Goal: Register for event/course

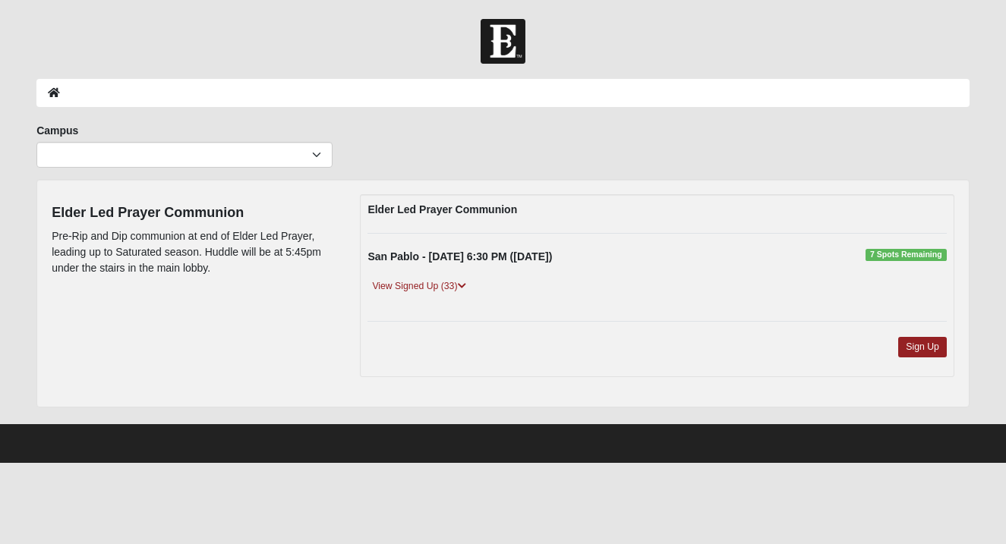
click at [422, 289] on link "View Signed Up (33)" at bounding box center [418, 287] width 102 height 16
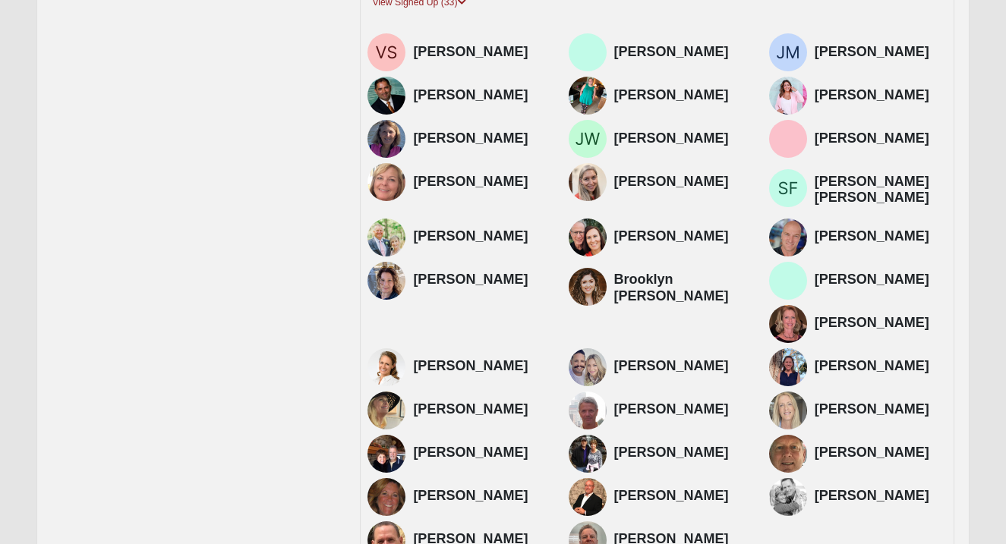
scroll to position [290, 0]
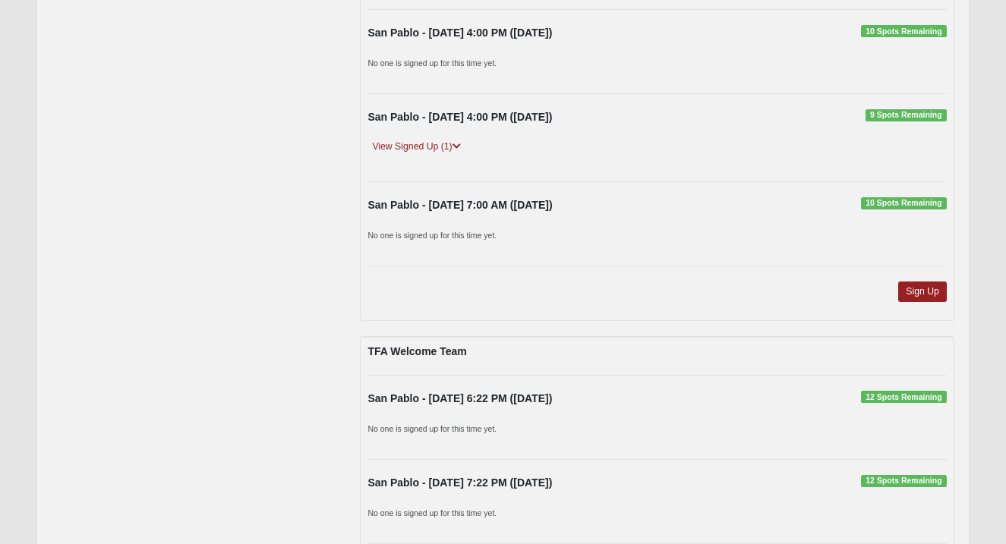
scroll to position [414, 0]
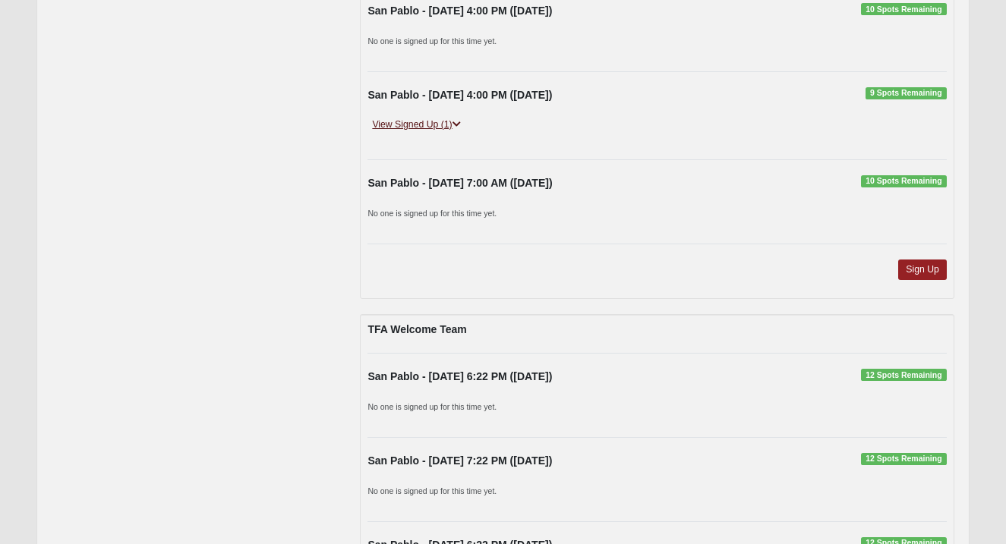
click at [432, 121] on link "View Signed Up (1)" at bounding box center [415, 125] width 97 height 16
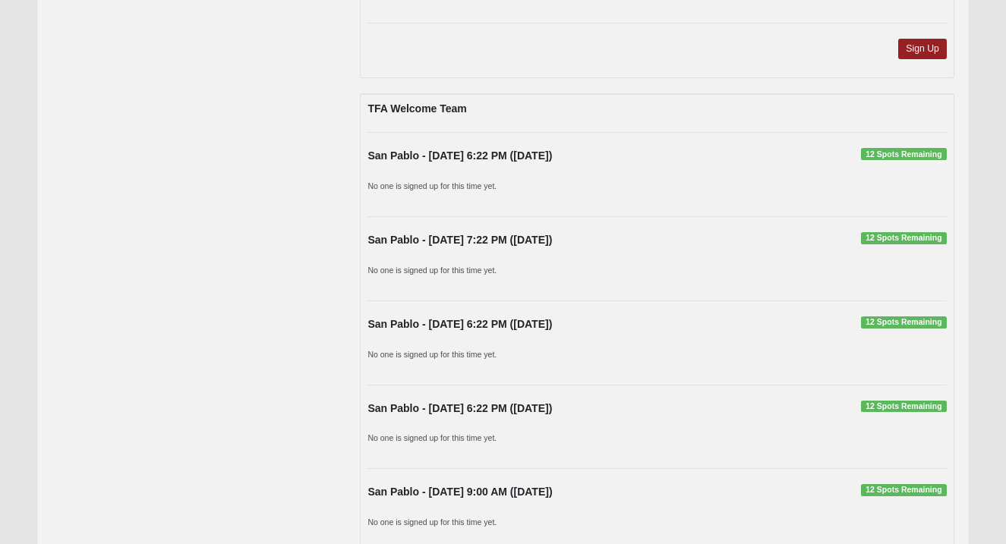
scroll to position [0, 0]
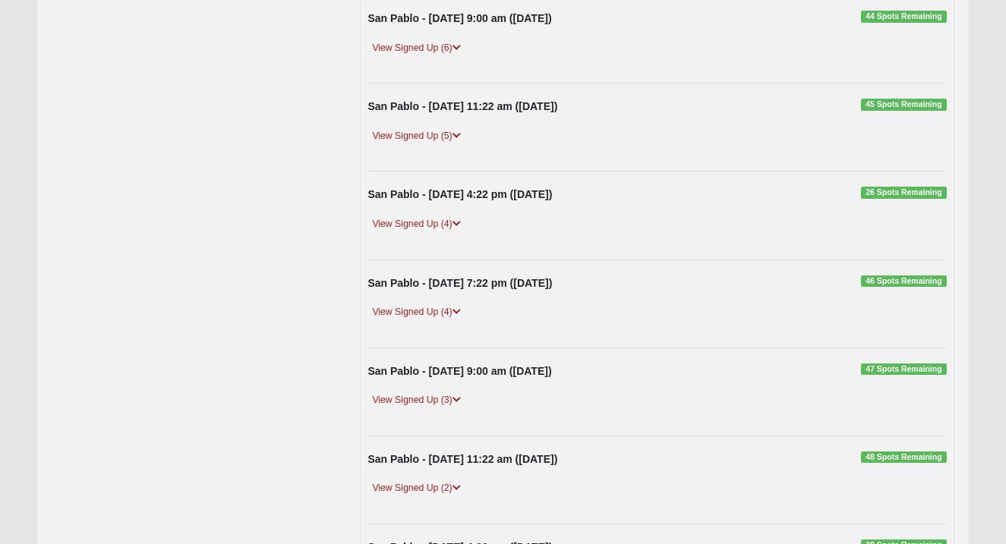
scroll to position [329, 0]
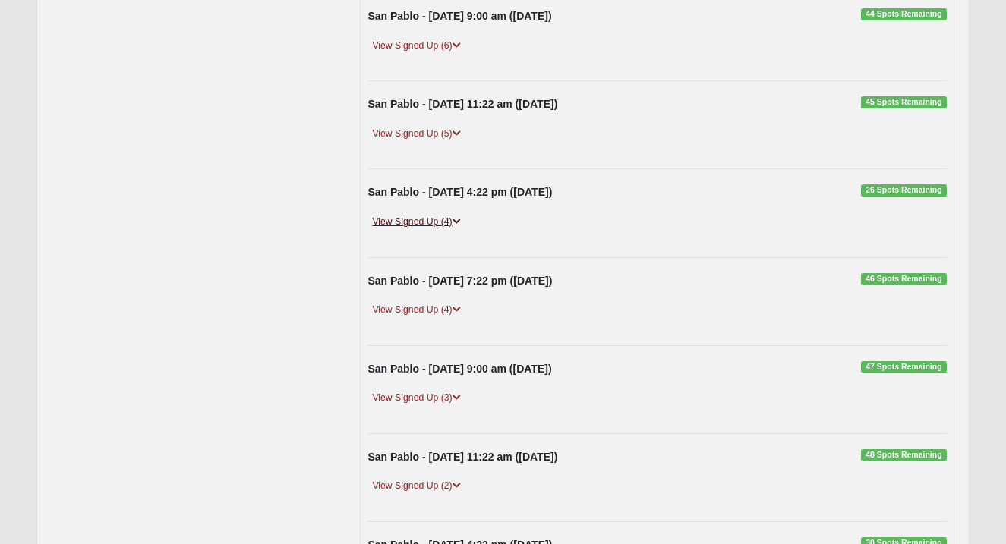
click at [427, 219] on link "View Signed Up (4)" at bounding box center [415, 222] width 97 height 16
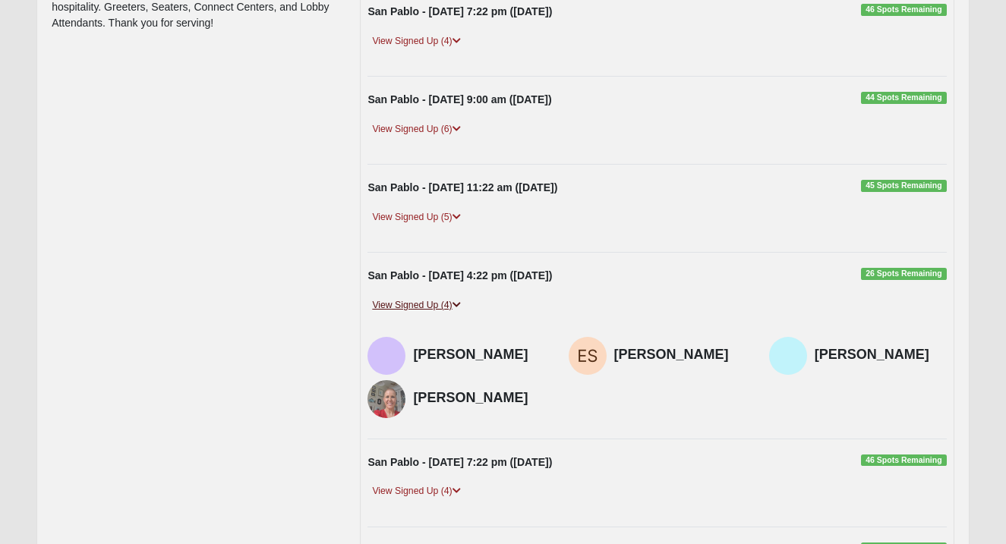
scroll to position [0, 0]
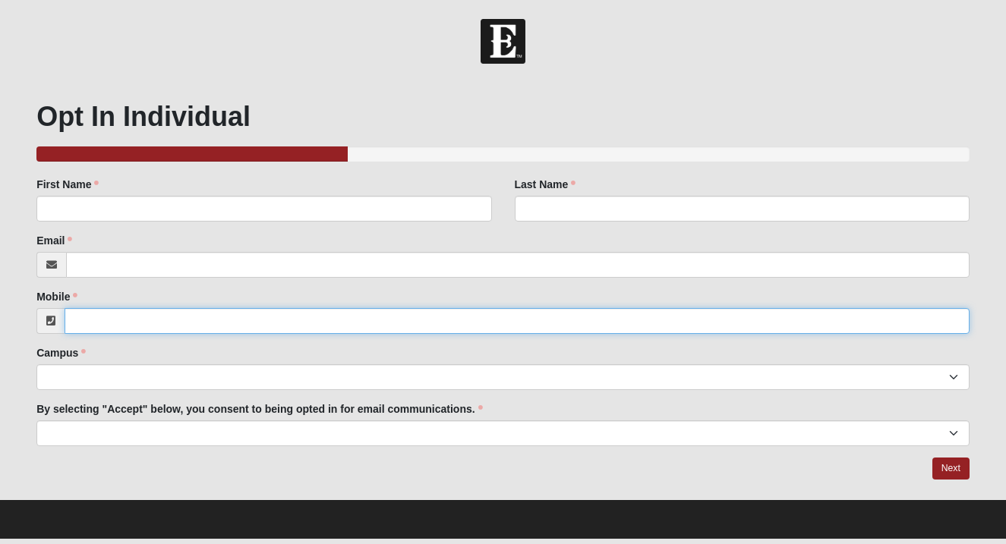
click at [213, 320] on input "Mobile" at bounding box center [517, 321] width 905 height 26
paste input "[PHONE_NUMBER]"
type input "[PHONE_NUMBER]"
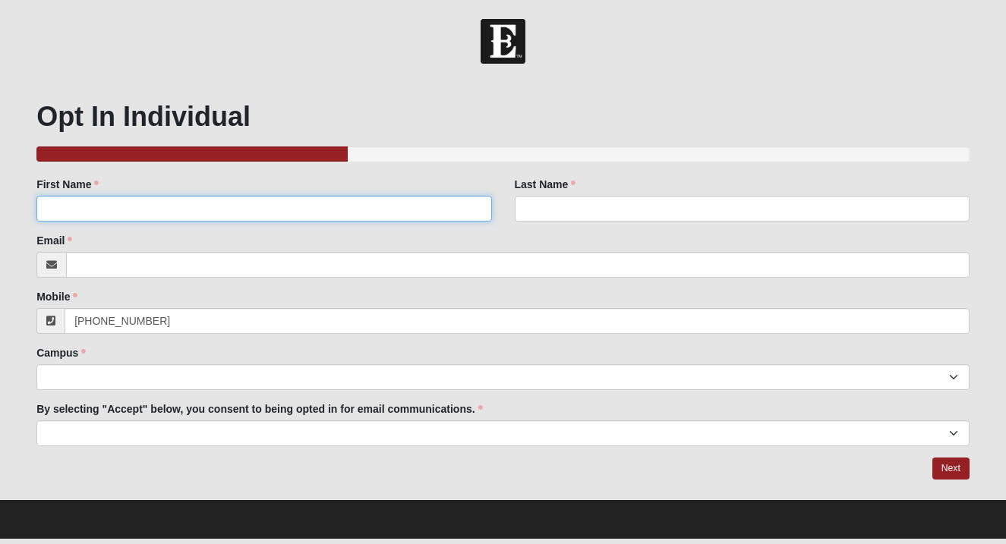
click at [151, 213] on input "First Name" at bounding box center [263, 209] width 455 height 26
type input "[PERSON_NAME]"
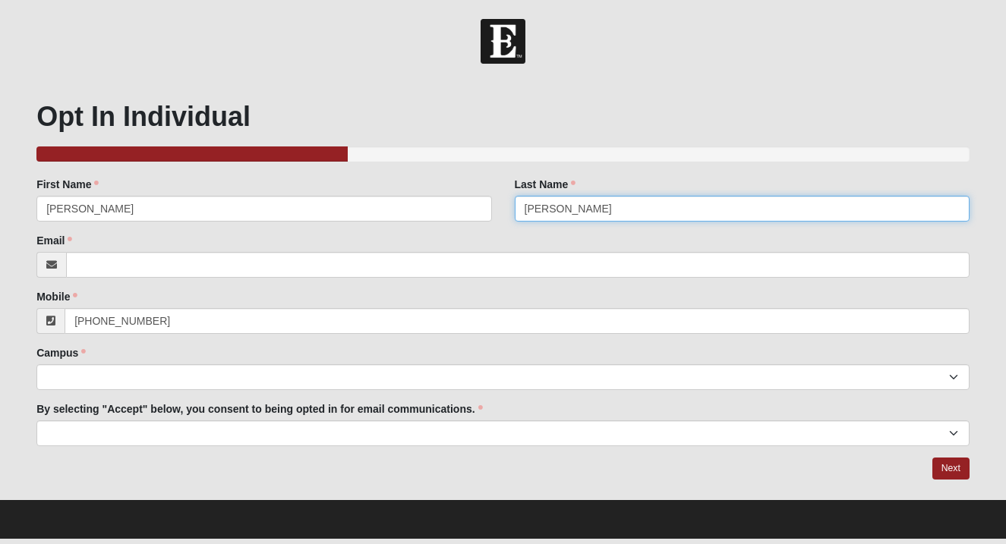
type input "[PERSON_NAME]"
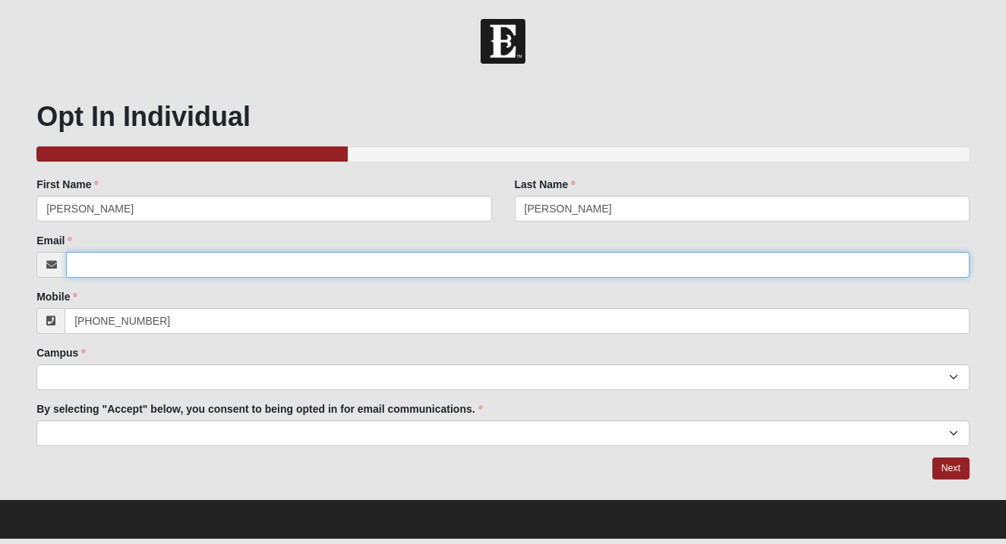
click at [150, 274] on input "Email" at bounding box center [517, 265] width 903 height 26
paste input "[EMAIL_ADDRESS][DOMAIN_NAME]"
type input "[EMAIL_ADDRESS][DOMAIN_NAME]"
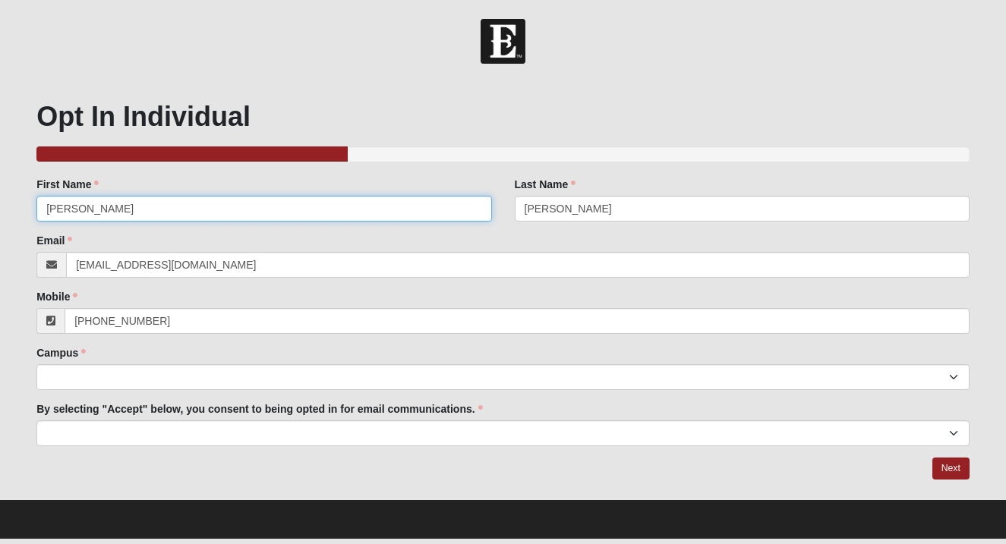
click at [170, 216] on input "[PERSON_NAME]" at bounding box center [263, 209] width 455 height 26
type input "[PERSON_NAME]"
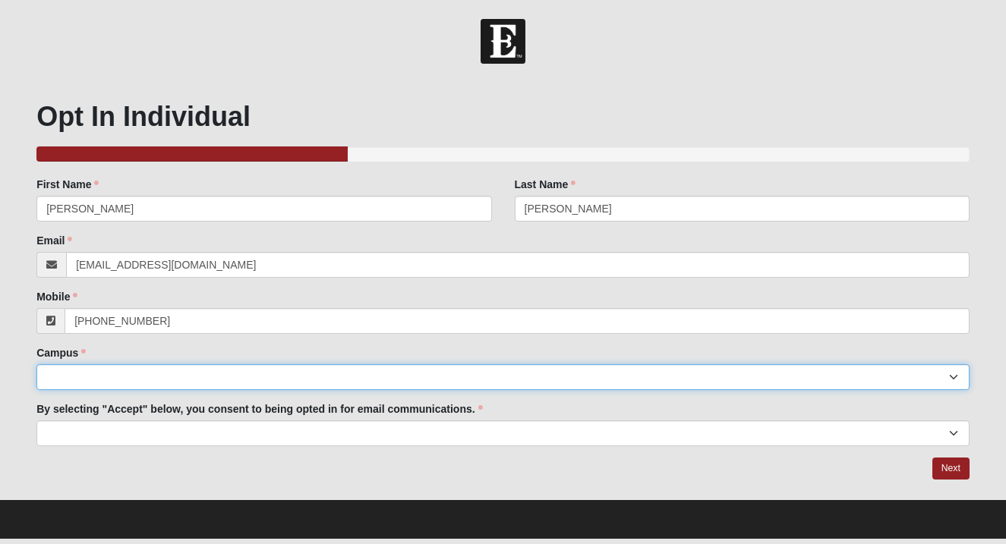
click at [130, 379] on select "Arlington Baymeadows Eleven22 Online [PERSON_NAME][GEOGRAPHIC_DATA] Jesup [GEOG…" at bounding box center [502, 377] width 933 height 26
select select "3"
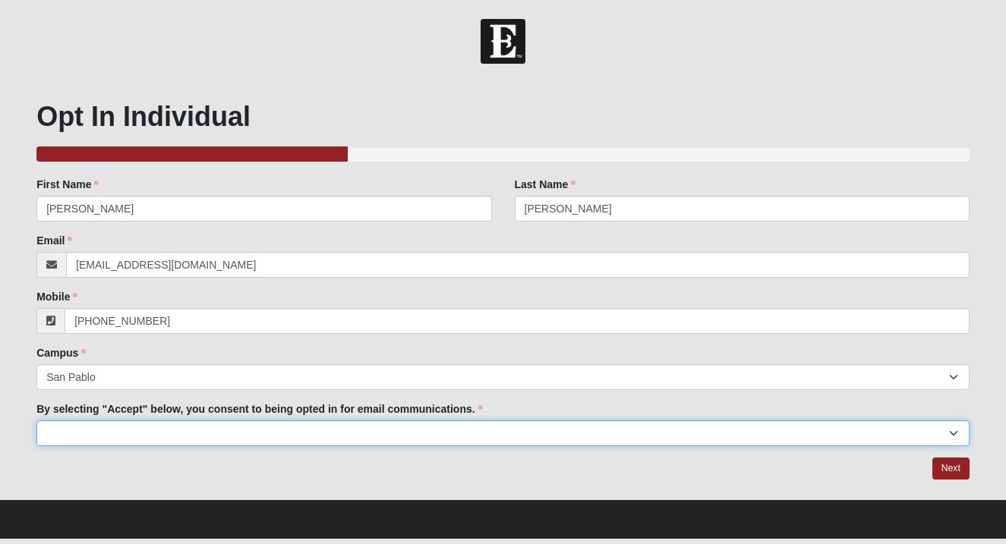
click at [140, 436] on select "Accept" at bounding box center [502, 434] width 933 height 26
select select "Accept"
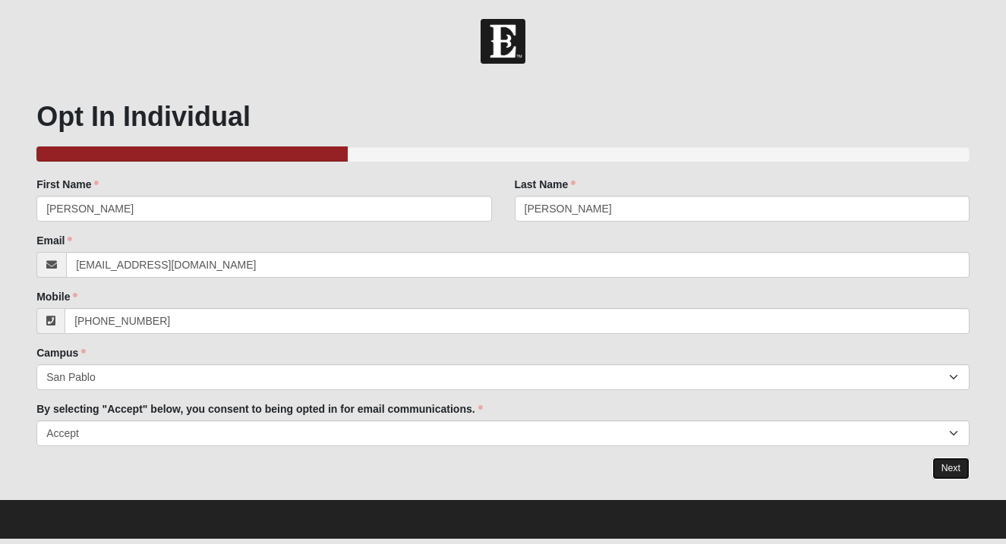
click at [933, 477] on link "Next" at bounding box center [950, 469] width 37 height 22
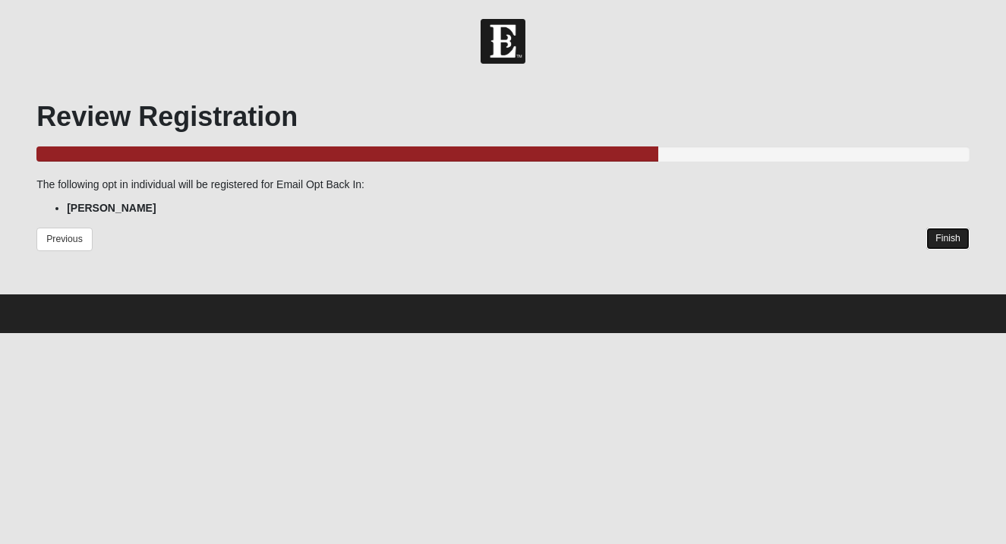
click at [959, 248] on link "Finish" at bounding box center [947, 239] width 43 height 22
